Goal: Task Accomplishment & Management: Use online tool/utility

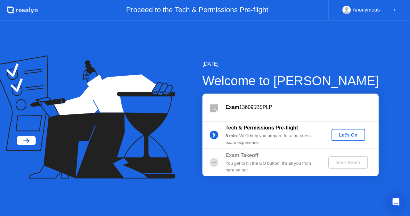
click at [341, 136] on div "Let's Go" at bounding box center [348, 134] width 28 height 5
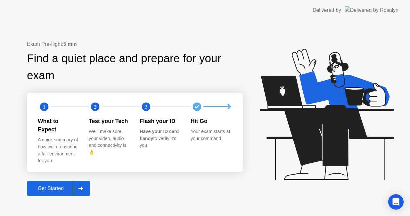
click at [53, 185] on div "Get Started" at bounding box center [51, 188] width 44 height 6
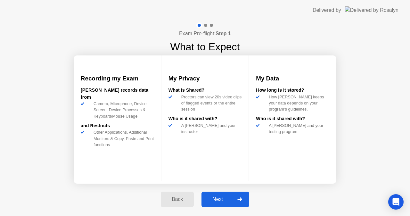
click at [218, 197] on div "Next" at bounding box center [217, 199] width 28 height 6
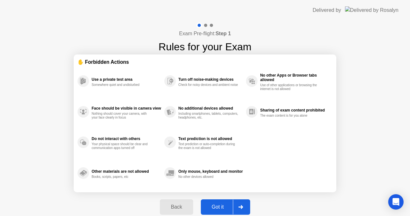
click at [235, 204] on div at bounding box center [240, 206] width 15 height 15
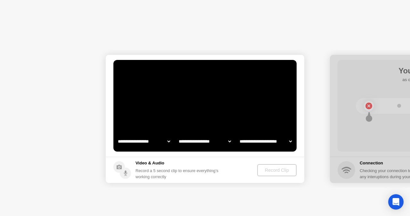
select select "**********"
select select "*******"
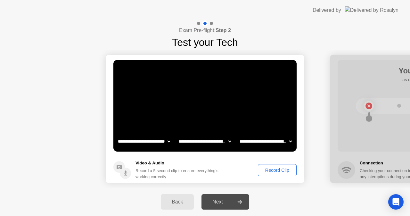
click at [276, 173] on div "Record Clip" at bounding box center [277, 169] width 34 height 5
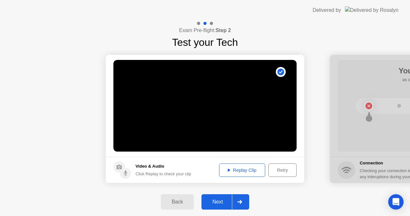
click at [238, 169] on div "Replay Clip" at bounding box center [242, 169] width 42 height 5
click at [256, 173] on div "Replay Clip" at bounding box center [242, 169] width 42 height 5
click at [283, 169] on div "Retry" at bounding box center [283, 169] width 24 height 5
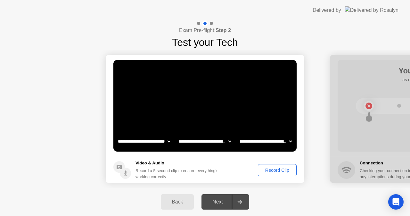
click at [270, 170] on div "Record Clip" at bounding box center [277, 169] width 34 height 5
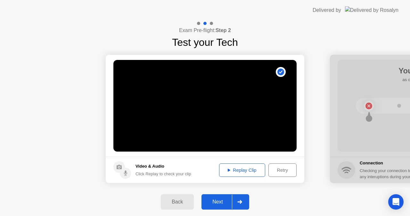
click at [239, 170] on div "Replay Clip" at bounding box center [242, 169] width 42 height 5
click at [221, 200] on div "Next" at bounding box center [217, 202] width 28 height 6
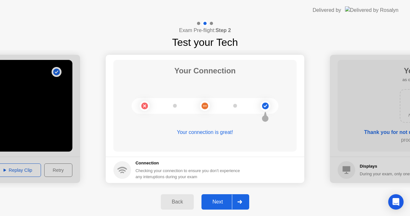
click at [225, 203] on div "Next" at bounding box center [217, 202] width 28 height 6
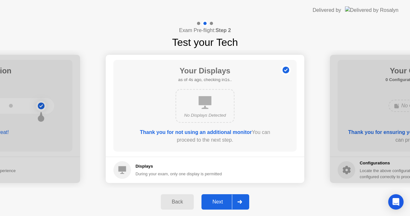
click at [223, 201] on div "Next" at bounding box center [217, 202] width 28 height 6
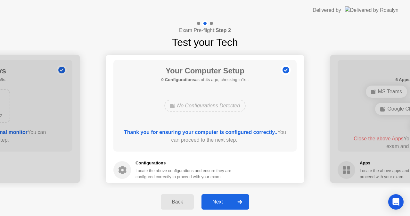
click at [220, 203] on div "Next" at bounding box center [217, 202] width 28 height 6
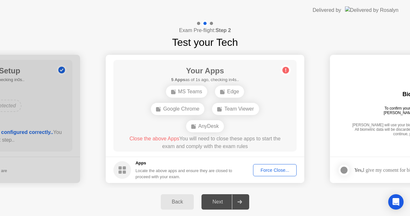
click at [267, 169] on div "Force Close..." at bounding box center [274, 169] width 39 height 5
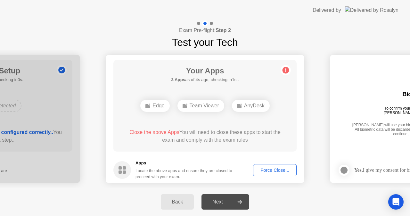
click at [264, 168] on div "Force Close..." at bounding box center [274, 169] width 39 height 5
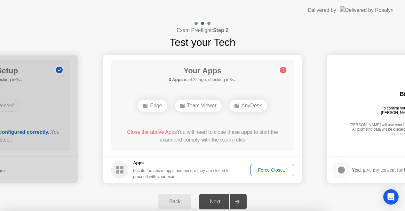
click at [271, 172] on div "Force Close..." at bounding box center [272, 169] width 39 height 5
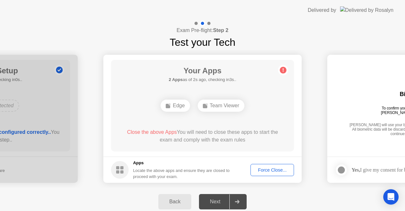
click at [261, 169] on div "Force Close..." at bounding box center [272, 169] width 39 height 5
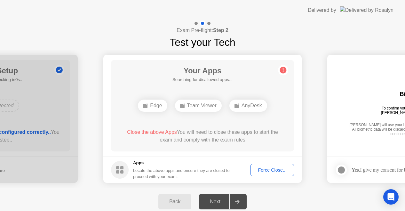
click at [277, 169] on div "Force Close..." at bounding box center [272, 169] width 39 height 5
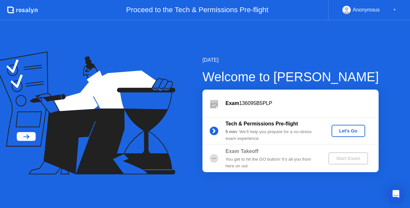
click at [340, 129] on div "Let's Go" at bounding box center [348, 130] width 28 height 5
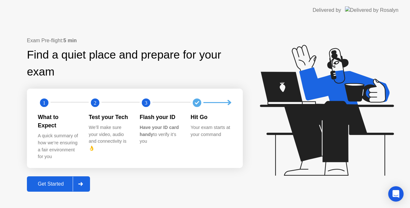
click at [56, 181] on div "Get Started" at bounding box center [51, 184] width 44 height 6
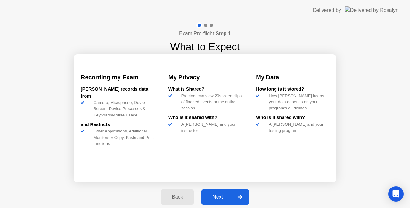
click at [225, 201] on button "Next" at bounding box center [225, 197] width 48 height 15
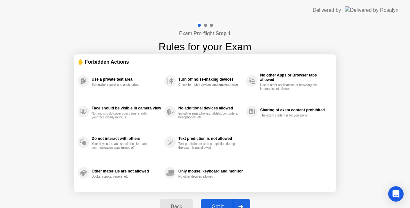
click at [225, 201] on button "Got it" at bounding box center [225, 206] width 49 height 15
select select "**********"
select select "*******"
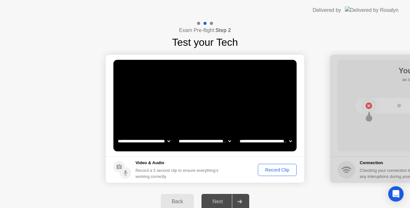
click at [278, 172] on div "Record Clip" at bounding box center [277, 169] width 34 height 5
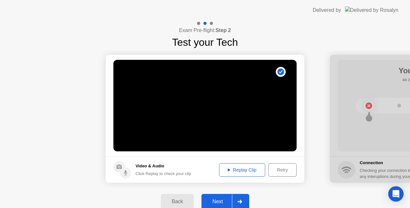
click at [245, 169] on div "Replay Clip" at bounding box center [242, 169] width 42 height 5
click at [222, 200] on div "Next" at bounding box center [217, 202] width 28 height 6
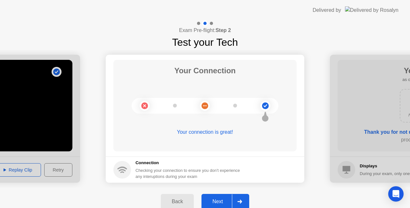
click at [223, 202] on div "Next" at bounding box center [217, 202] width 28 height 6
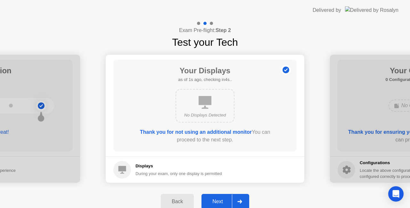
click at [222, 200] on div "Next" at bounding box center [217, 202] width 28 height 6
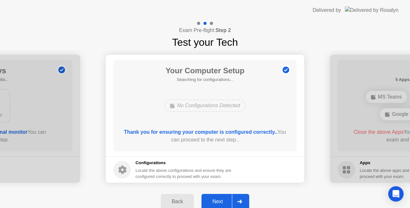
click at [222, 200] on div "Next" at bounding box center [217, 202] width 28 height 6
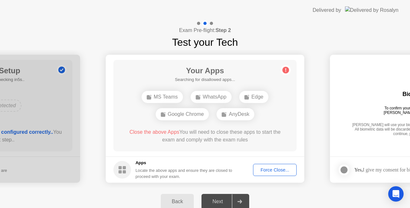
click at [222, 200] on div "Next" at bounding box center [217, 202] width 28 height 6
click at [277, 170] on div "Force Close..." at bounding box center [274, 169] width 39 height 5
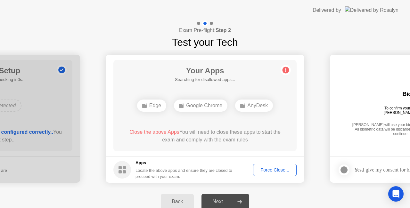
click at [264, 171] on div "Force Close..." at bounding box center [274, 169] width 39 height 5
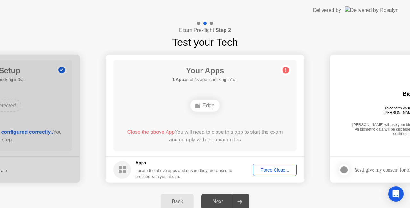
click at [214, 105] on div "Edge" at bounding box center [204, 106] width 29 height 12
click at [266, 172] on div "Force Close..." at bounding box center [274, 169] width 39 height 5
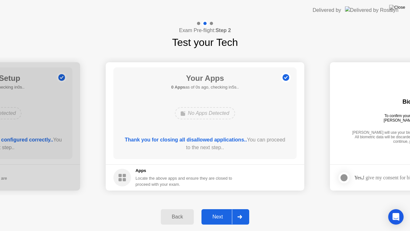
click at [224, 208] on div "Next" at bounding box center [217, 217] width 28 height 6
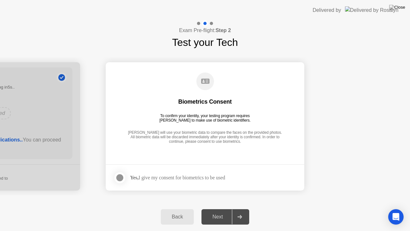
click at [118, 177] on div at bounding box center [120, 178] width 8 height 8
click at [223, 208] on button "Next" at bounding box center [225, 216] width 48 height 15
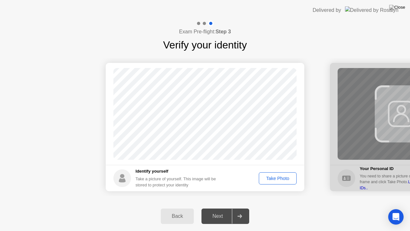
click at [277, 178] on div "Take Photo" at bounding box center [277, 177] width 33 height 5
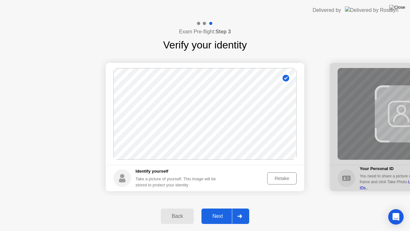
click at [287, 177] on div "Retake" at bounding box center [281, 177] width 25 height 5
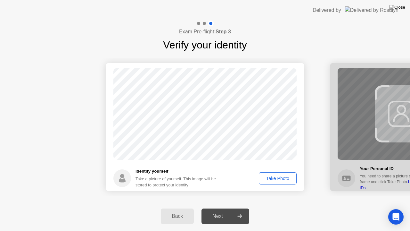
click at [281, 181] on div "Take Photo" at bounding box center [277, 177] width 33 height 5
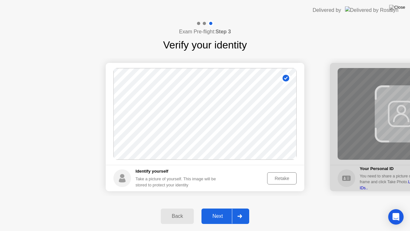
click at [278, 179] on div "Retake" at bounding box center [281, 177] width 25 height 5
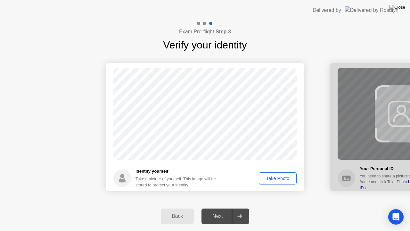
click at [268, 179] on div "Take Photo" at bounding box center [277, 177] width 33 height 5
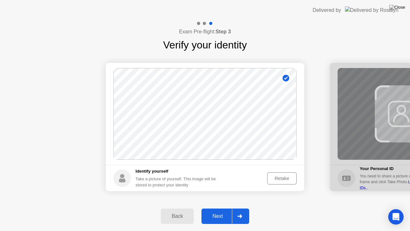
click at [217, 208] on div "Next" at bounding box center [217, 216] width 28 height 6
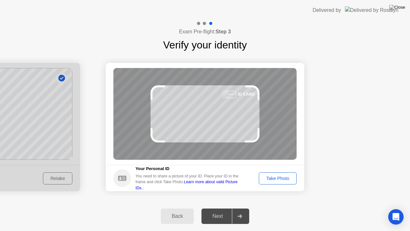
click at [271, 179] on div "Take Photo" at bounding box center [277, 177] width 33 height 5
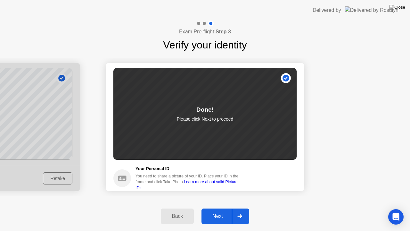
click at [216, 208] on div "Next" at bounding box center [217, 216] width 28 height 6
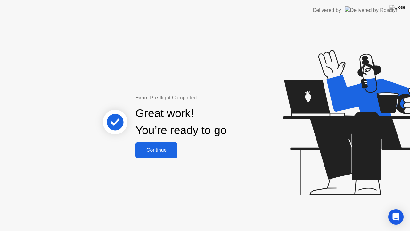
click at [170, 154] on button "Continue" at bounding box center [156, 149] width 42 height 15
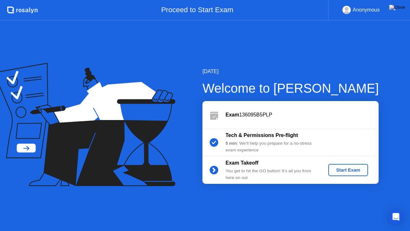
click at [352, 169] on div "Start Exam" at bounding box center [348, 169] width 34 height 5
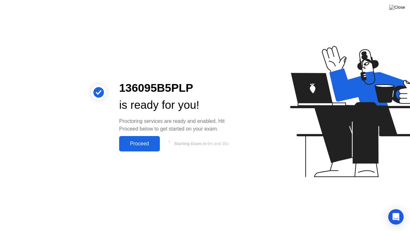
click at [140, 146] on div "Proceed" at bounding box center [139, 144] width 37 height 6
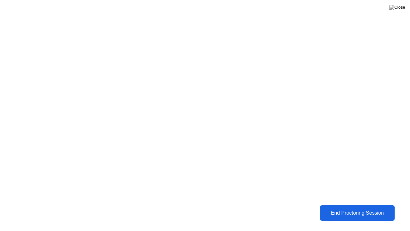
click at [341, 208] on button "End Proctoring Session" at bounding box center [357, 212] width 75 height 15
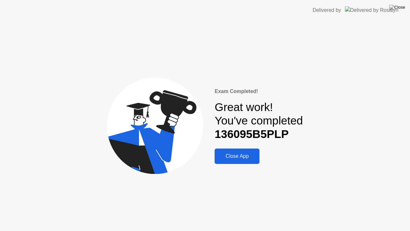
click at [241, 160] on button "Close App" at bounding box center [237, 155] width 45 height 15
